Goal: Information Seeking & Learning: Learn about a topic

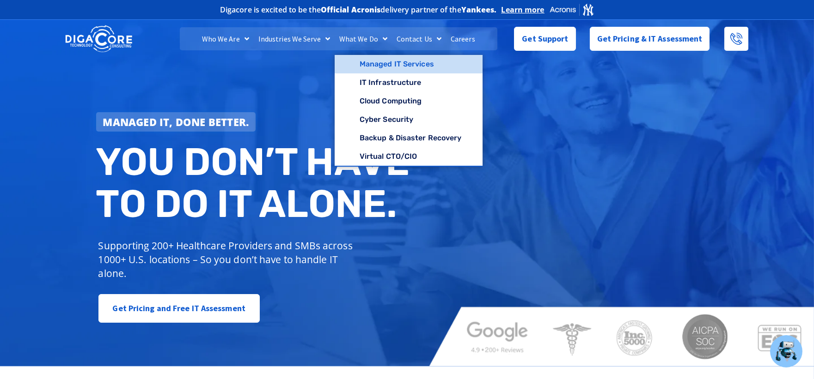
click at [381, 61] on link "Managed IT Services" at bounding box center [408, 64] width 148 height 18
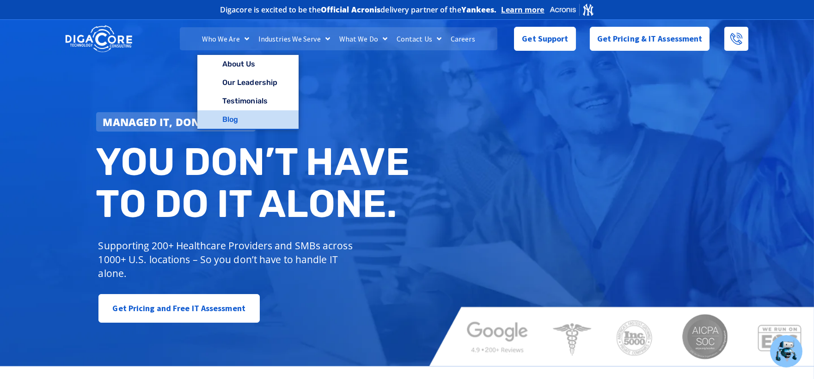
click at [231, 118] on link "Blog" at bounding box center [247, 119] width 101 height 18
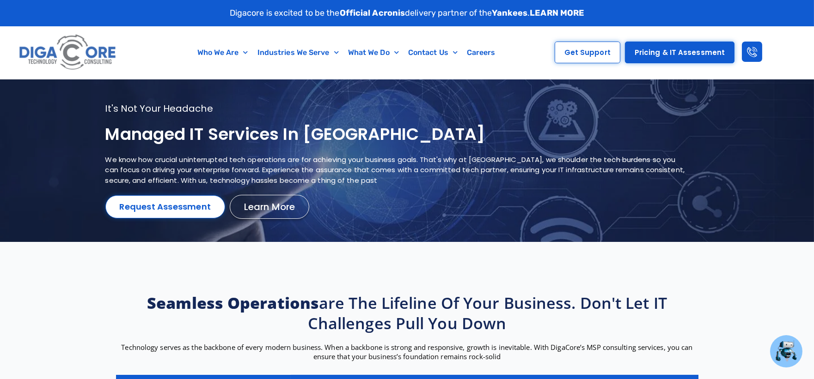
click at [674, 139] on h1 "Managed IT services in [GEOGRAPHIC_DATA]" at bounding box center [395, 135] width 580 height 22
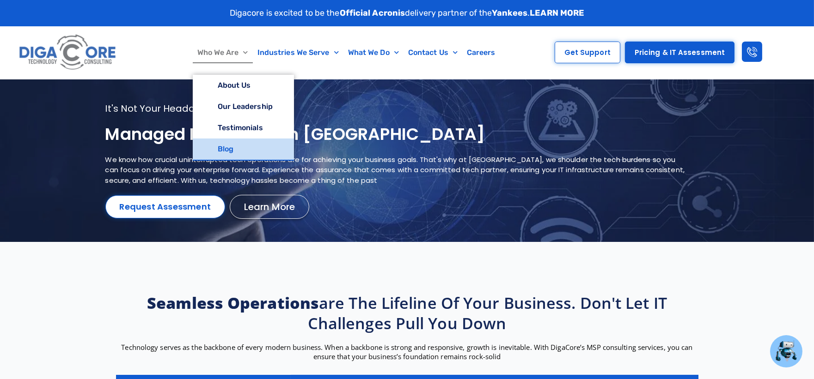
click at [224, 146] on link "Blog" at bounding box center [243, 149] width 101 height 21
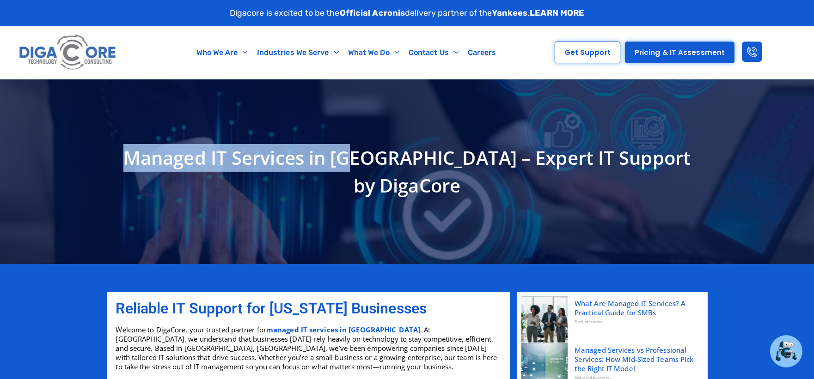
drag, startPoint x: 379, startPoint y: 171, endPoint x: 152, endPoint y: 167, distance: 226.9
click at [152, 167] on h1 "Managed IT Services in NJ – Expert IT Support by DigaCore" at bounding box center [406, 171] width 591 height 55
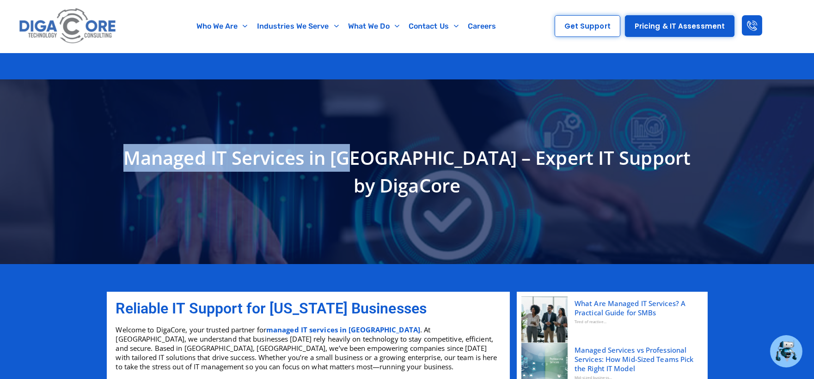
scroll to position [264, 0]
